Goal: Transaction & Acquisition: Purchase product/service

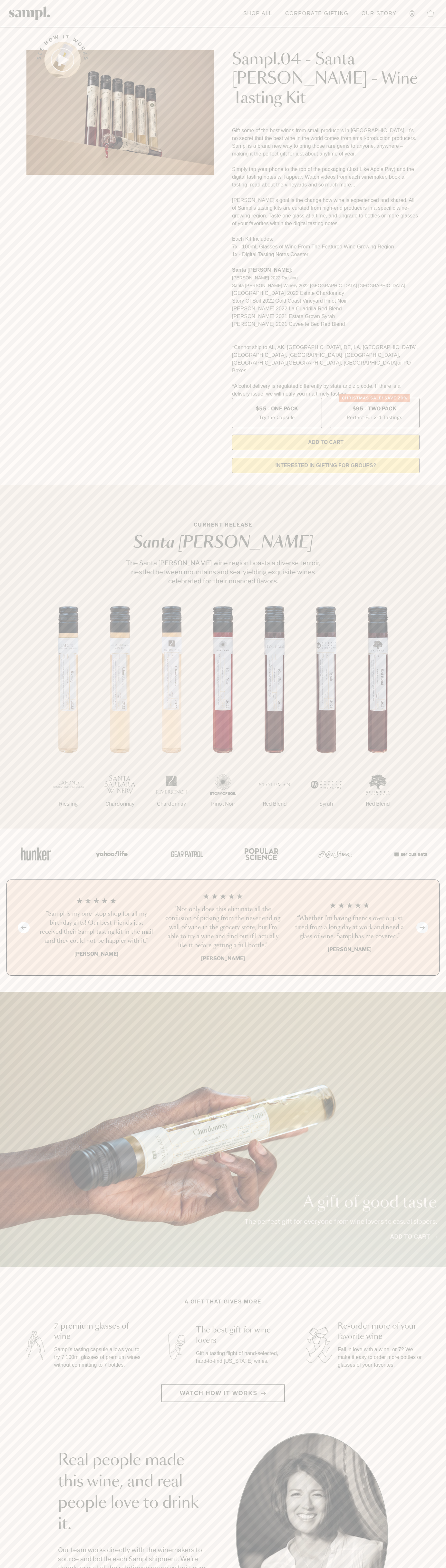
click at [331, 14] on link "Corporate Gifting" at bounding box center [317, 13] width 70 height 14
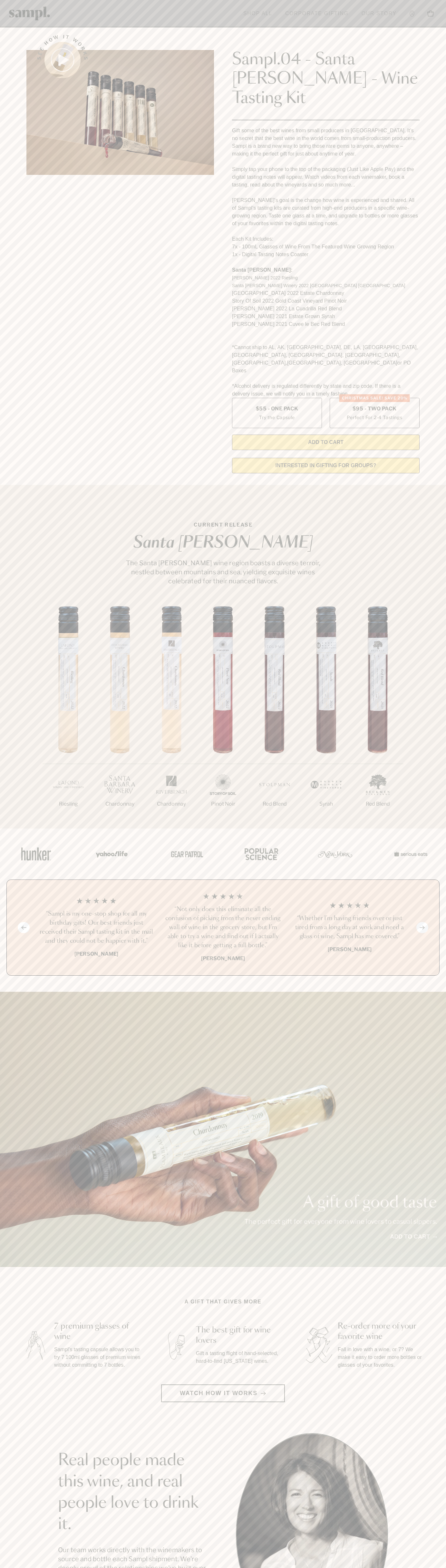
click at [321, 1568] on html "Skip to main content Toggle navigation menu Shop All Corporate Gifting Our Stor…" at bounding box center [223, 1305] width 446 height 2609
click at [20, 1434] on section "Real people made this wine, and real people love to drink it. Our team works di…" at bounding box center [223, 1535] width 446 height 202
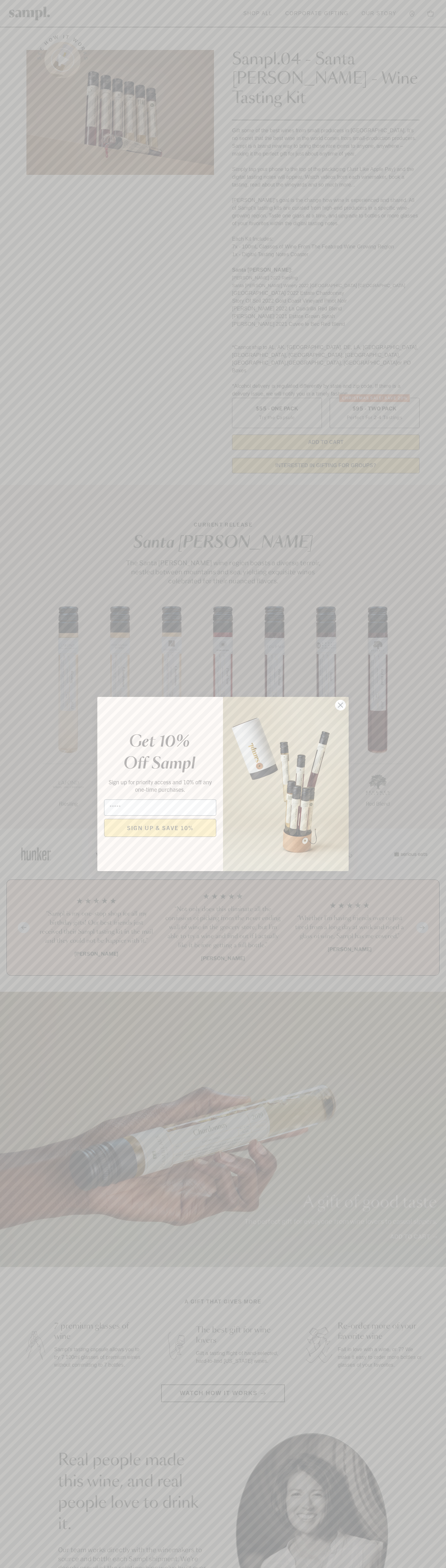
click at [341, 705] on icon "Close dialog" at bounding box center [341, 705] width 5 height 5
